Goal: Check status: Check status

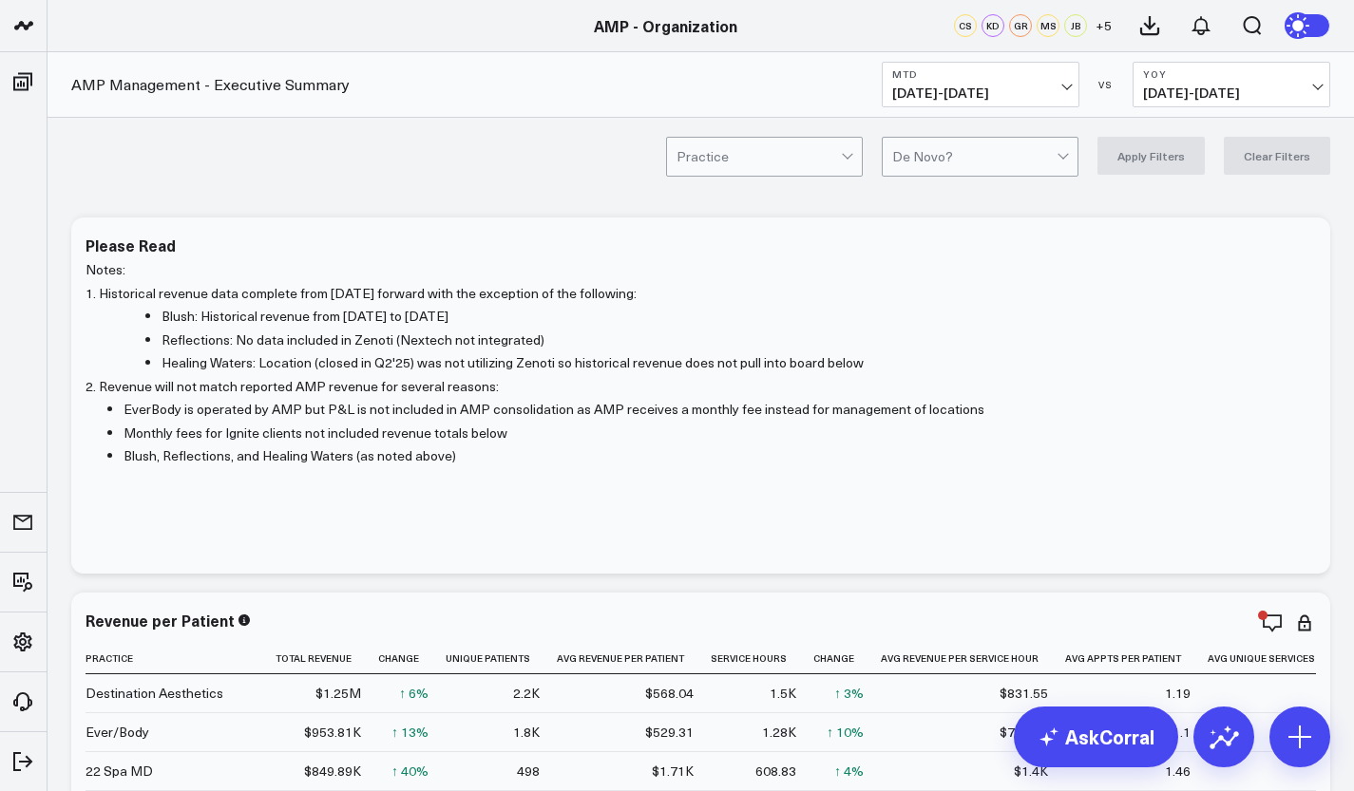
click at [1326, 87] on button "YoY [DATE] - [DATE]" at bounding box center [1231, 85] width 198 height 46
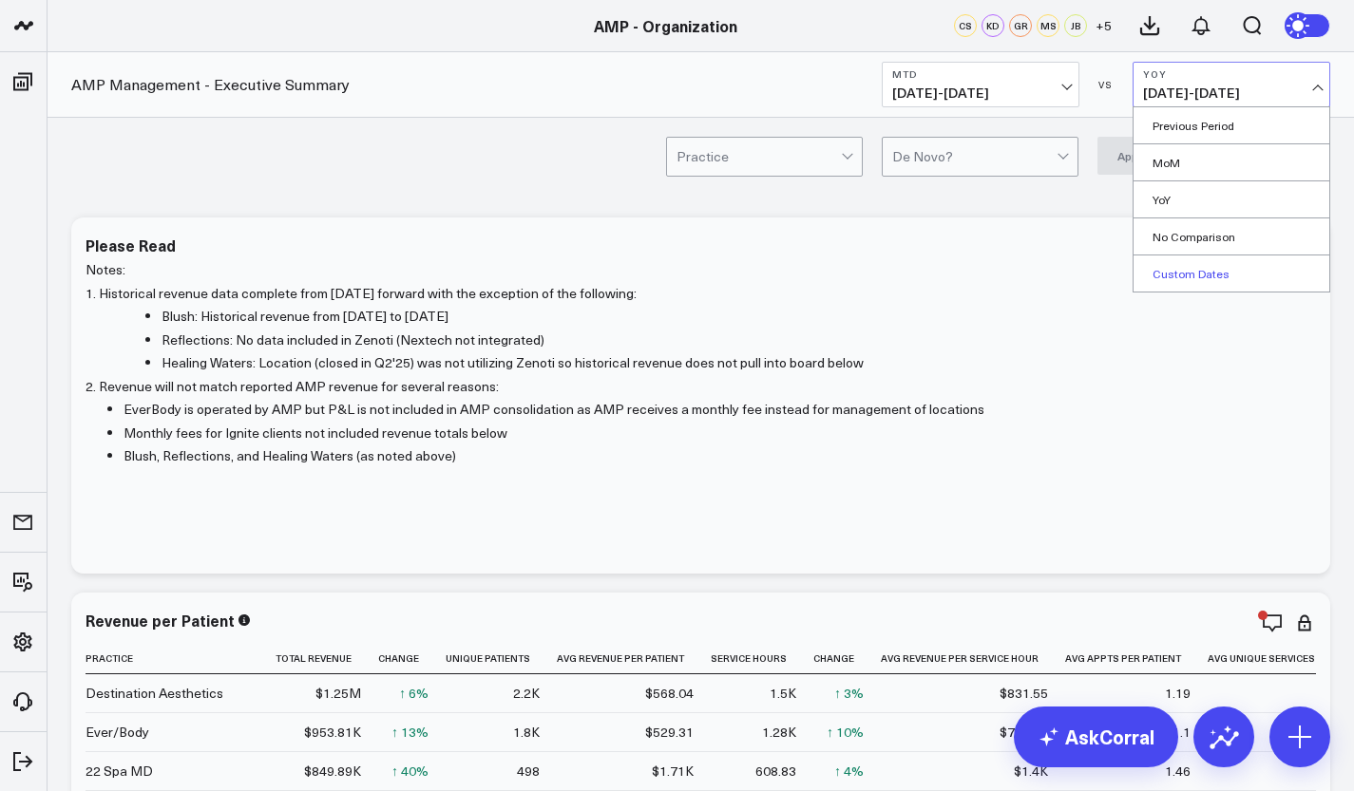
click at [1204, 280] on link "Custom Dates" at bounding box center [1231, 274] width 196 height 36
select select "9"
select select "2025"
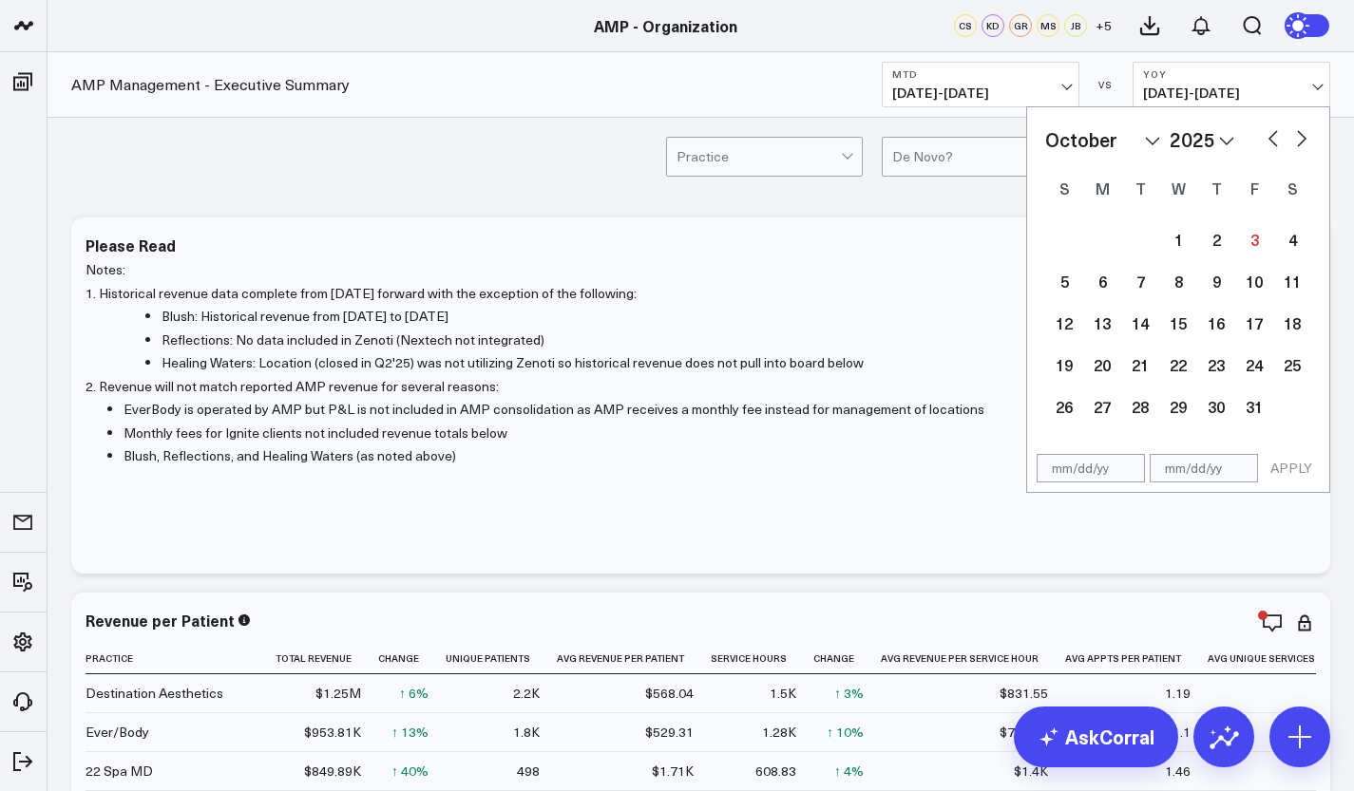
click at [1224, 149] on select "2026 2025 2024 2023 2022 2021 2020 2019 2018 2017 2016 2015 2014 2013 2012 2011…" at bounding box center [1201, 139] width 65 height 28
select select "9"
select select "2024"
click at [1139, 237] on div "1" at bounding box center [1140, 239] width 38 height 38
type input "[DATE]"
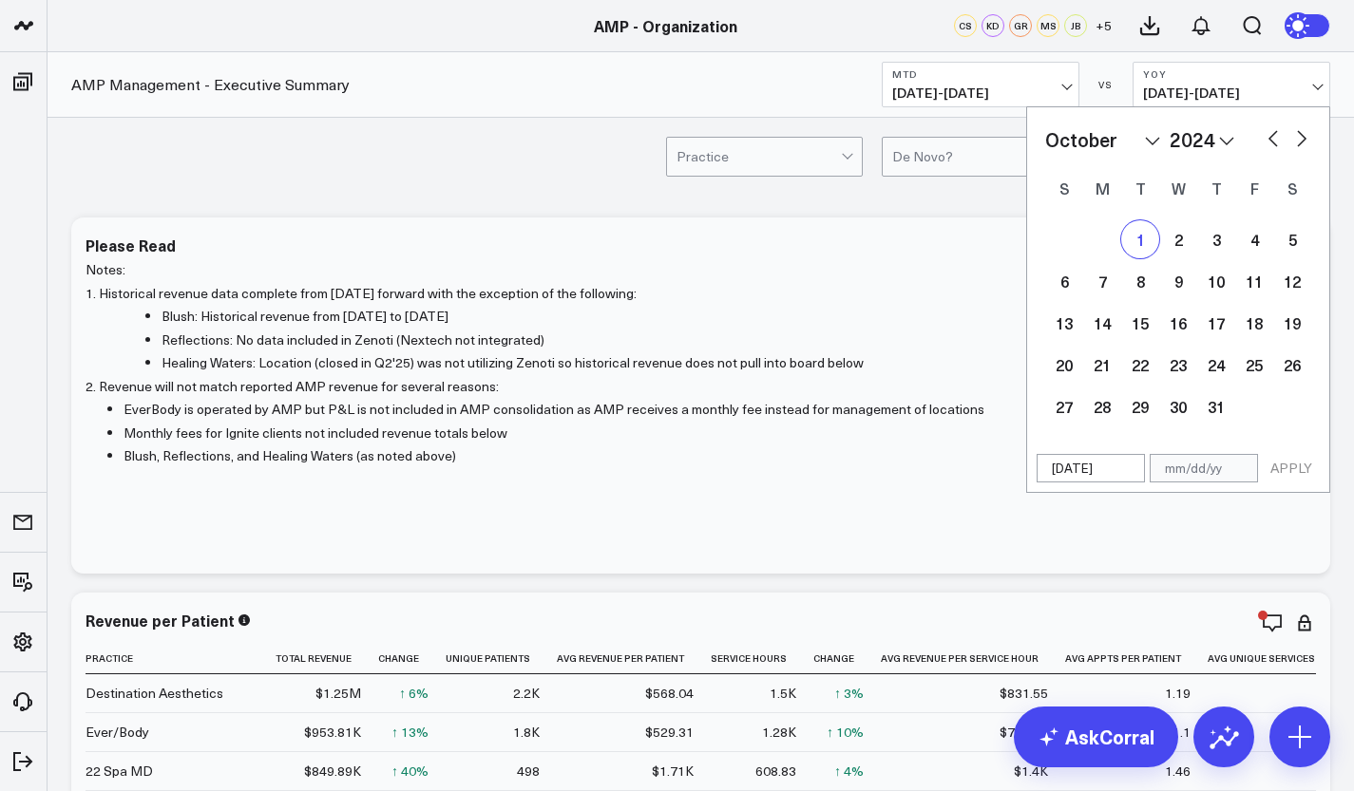
select select "9"
select select "2024"
click at [1188, 245] on div "2" at bounding box center [1178, 239] width 38 height 38
type input "[DATE]"
select select "9"
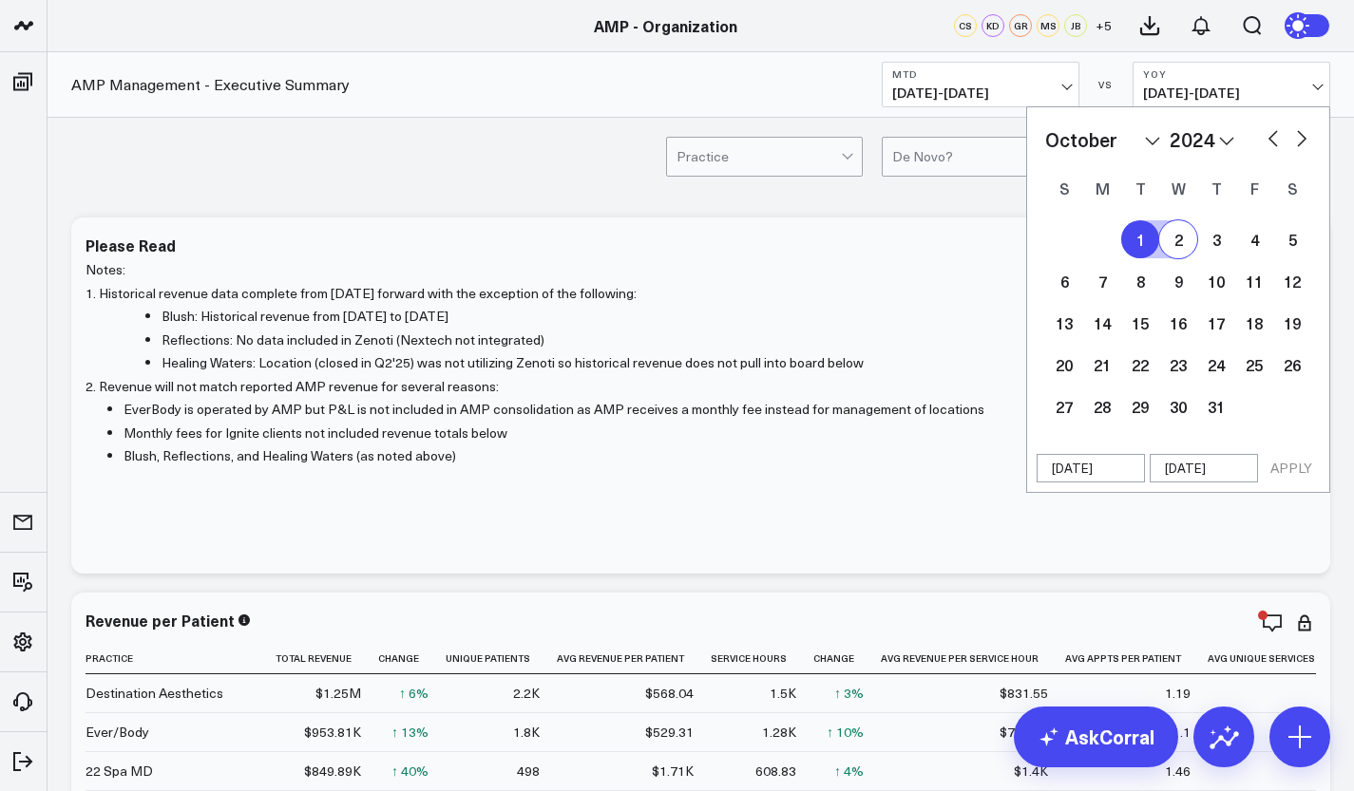
select select "2024"
click at [1293, 466] on button "APPLY" at bounding box center [1290, 468] width 57 height 28
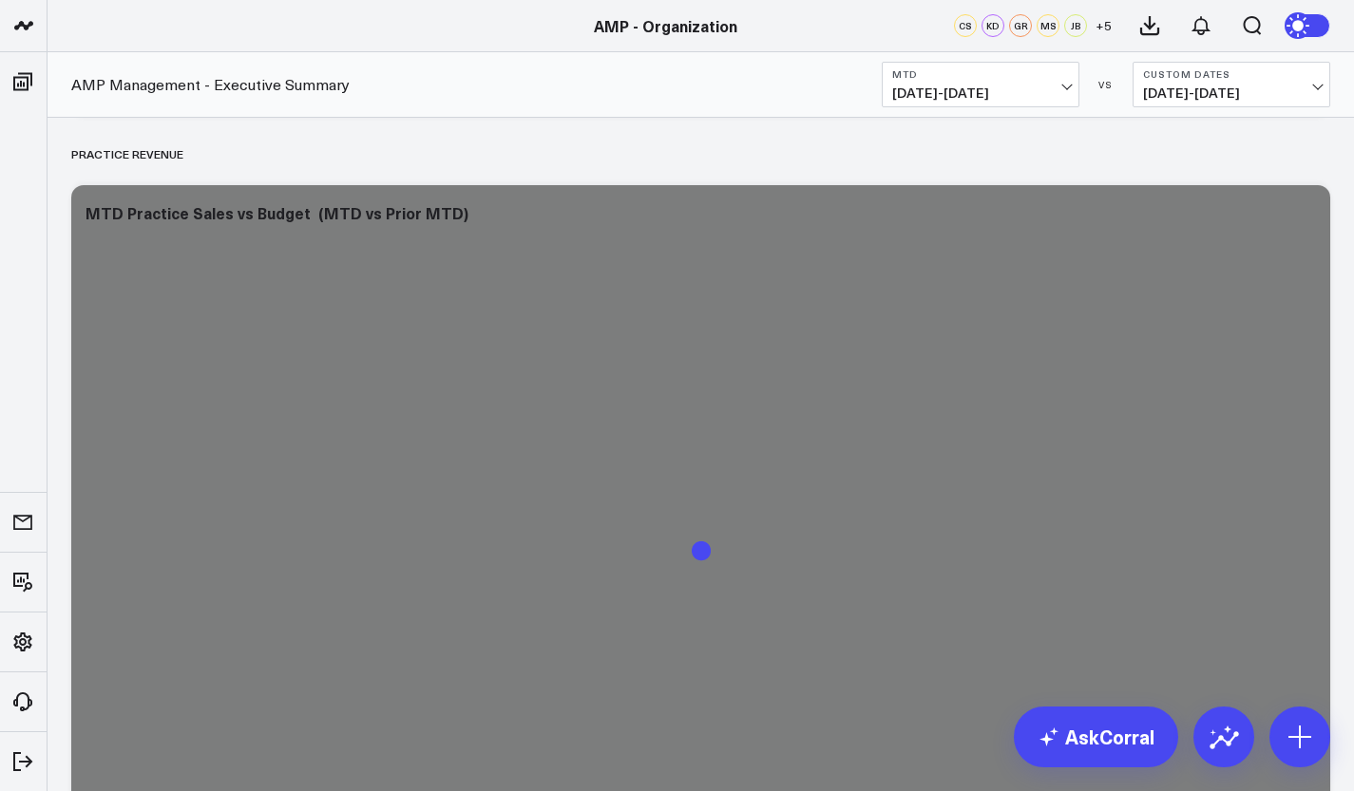
scroll to position [1963, 0]
